Goal: Task Accomplishment & Management: Manage account settings

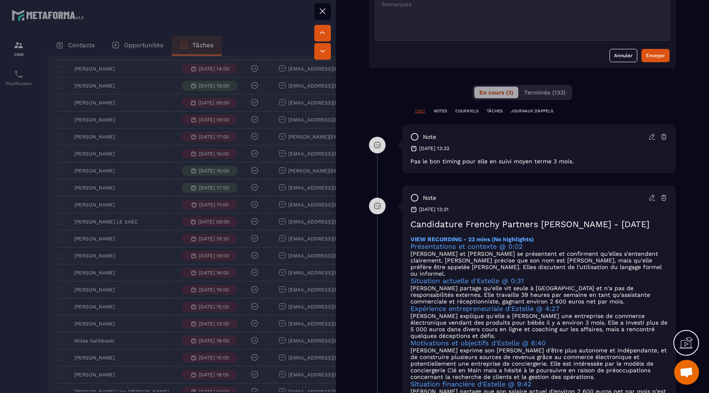
scroll to position [420, 0]
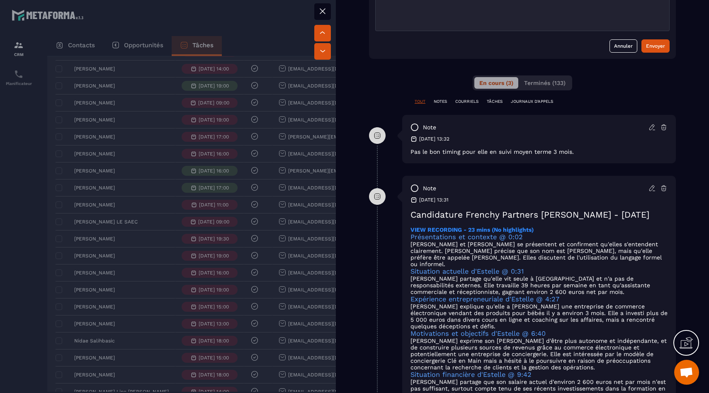
click at [495, 233] on strong "VIEW RECORDING - 23 mins (No highlights)" at bounding box center [471, 229] width 123 height 7
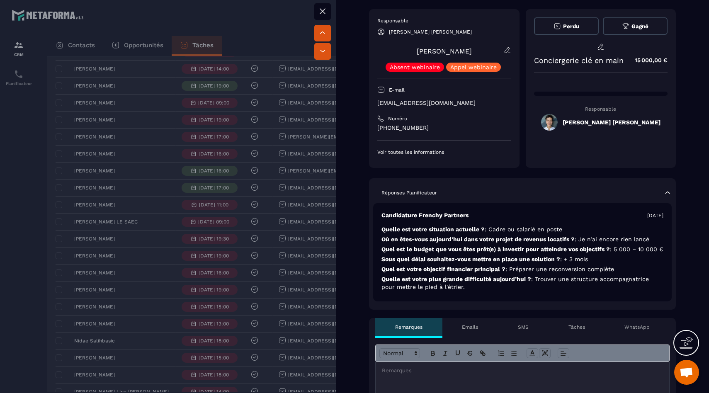
scroll to position [0, 0]
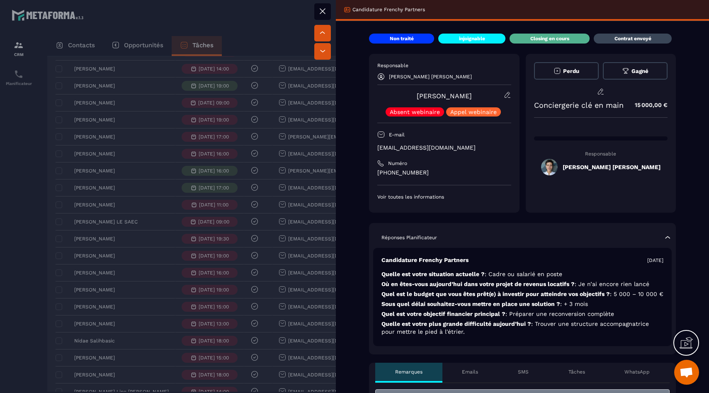
click at [44, 252] on div at bounding box center [354, 196] width 709 height 393
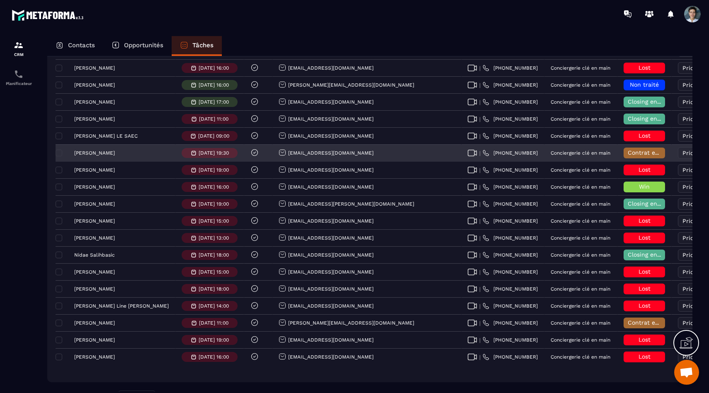
scroll to position [566, 0]
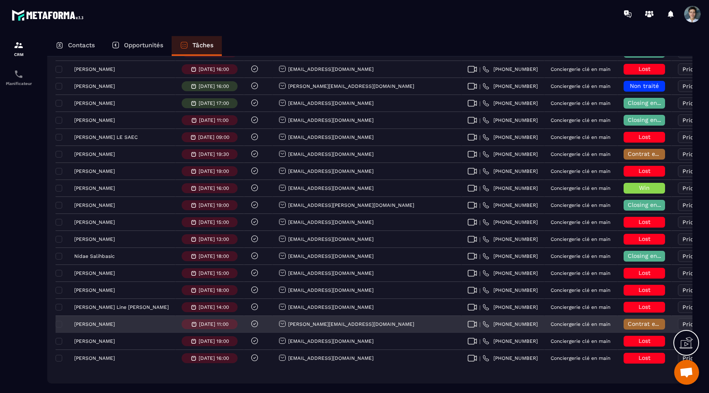
click at [628, 325] on span "Contrat envoyé" at bounding box center [650, 323] width 44 height 7
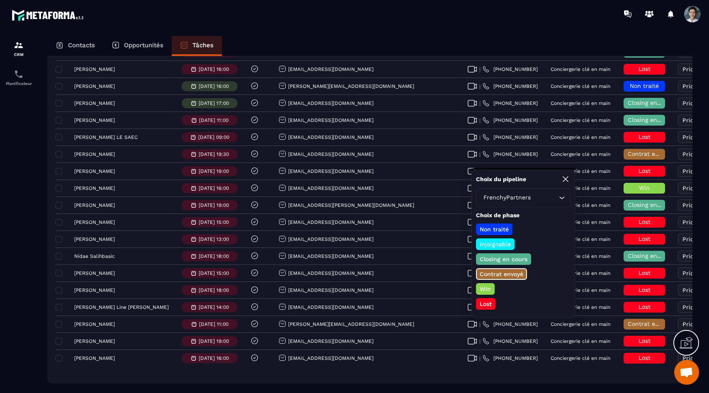
click at [483, 303] on p "Lost" at bounding box center [485, 304] width 15 height 8
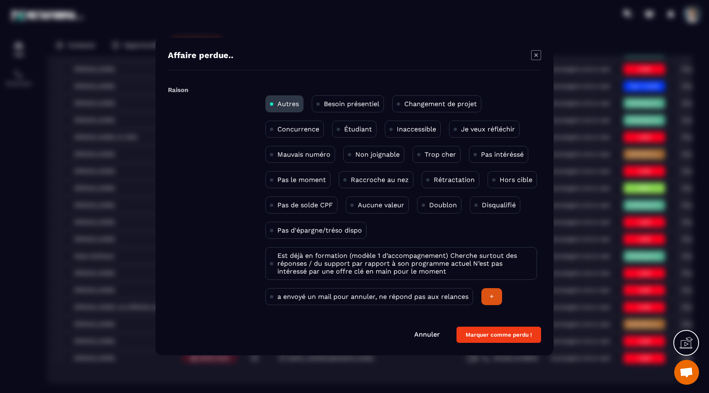
click at [434, 180] on p "Rétractation" at bounding box center [454, 180] width 41 height 8
drag, startPoint x: 479, startPoint y: 334, endPoint x: 426, endPoint y: 231, distance: 115.5
click at [426, 231] on form "Raison Autres Besoin présentiel Changement de projet Concurrence Étudiant Inacc…" at bounding box center [354, 213] width 373 height 260
click at [484, 126] on p "Je veux réfléchir" at bounding box center [488, 129] width 54 height 8
click at [473, 337] on button "Marquer comme perdu !" at bounding box center [498, 335] width 85 height 16
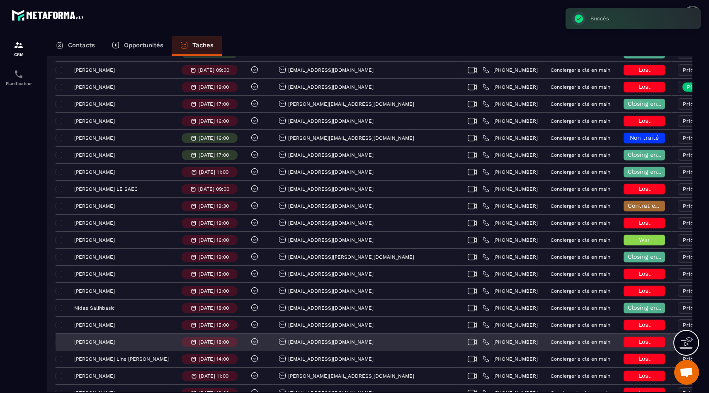
scroll to position [598, 0]
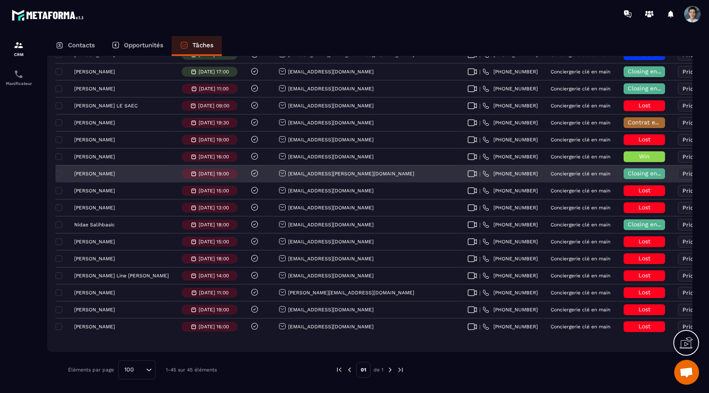
click at [97, 175] on p "[PERSON_NAME]" at bounding box center [94, 174] width 41 height 6
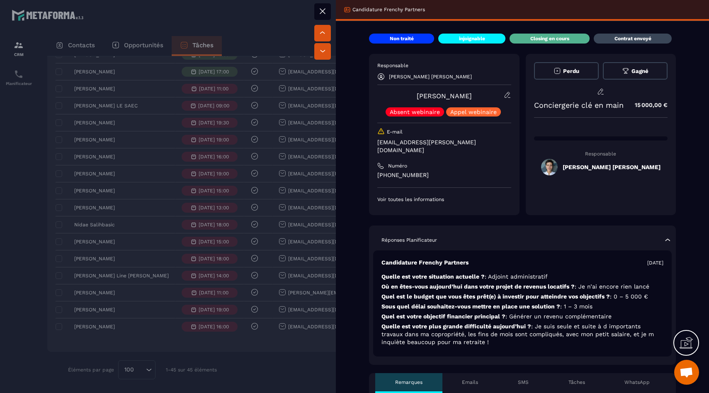
scroll to position [51, 0]
